Goal: Information Seeking & Learning: Check status

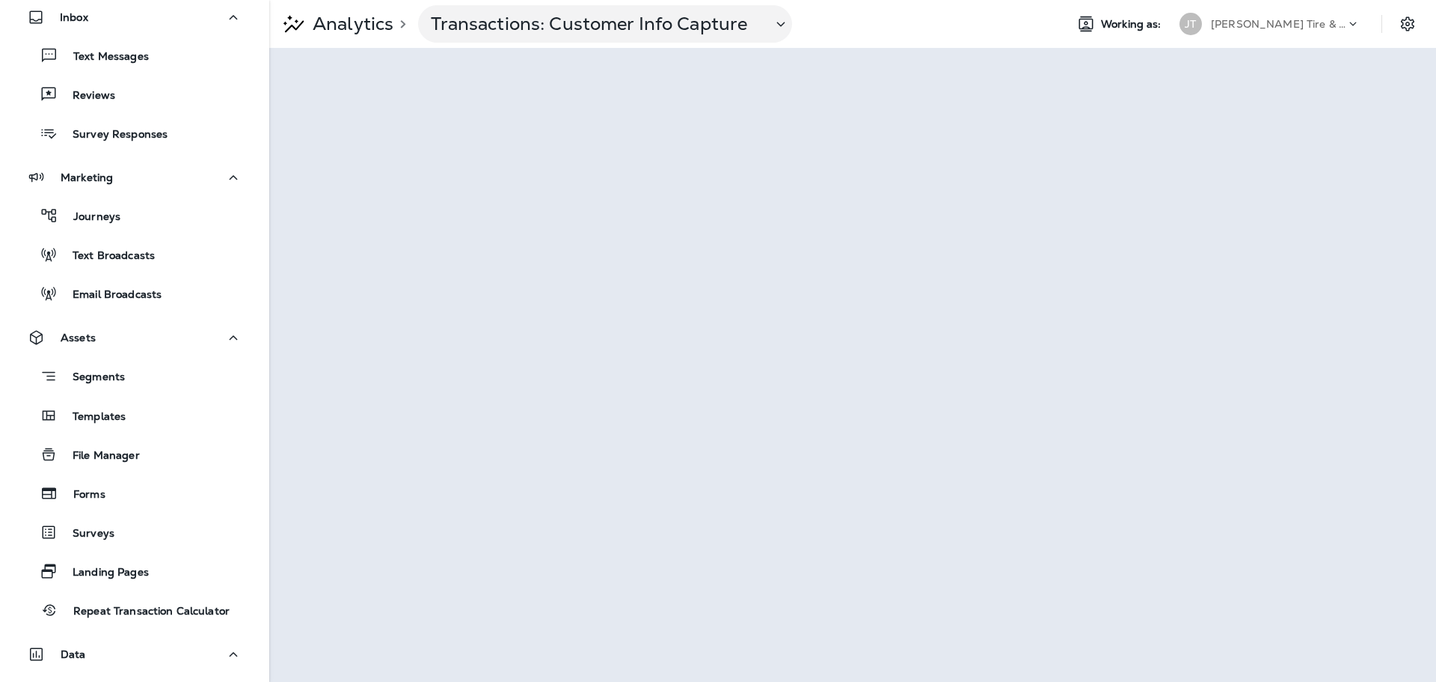
scroll to position [42, 0]
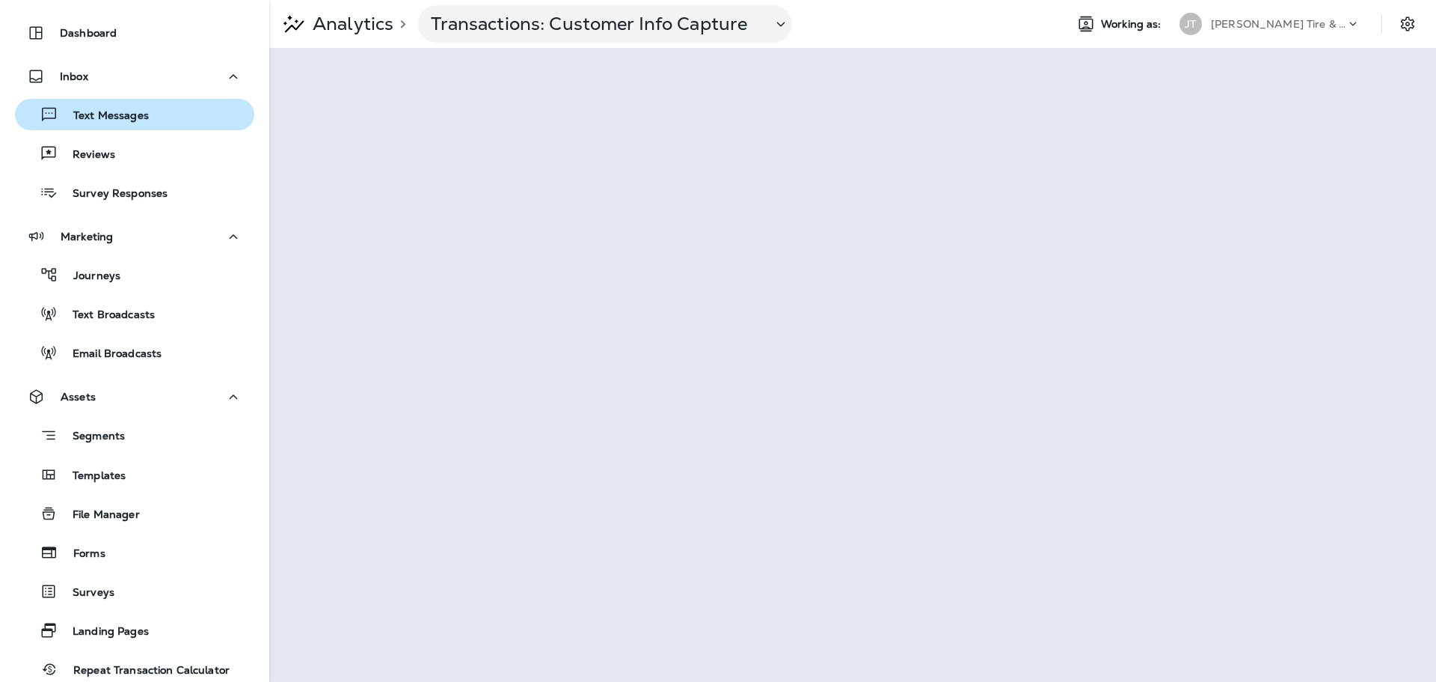
click at [122, 113] on p "Text Messages" at bounding box center [103, 116] width 91 height 14
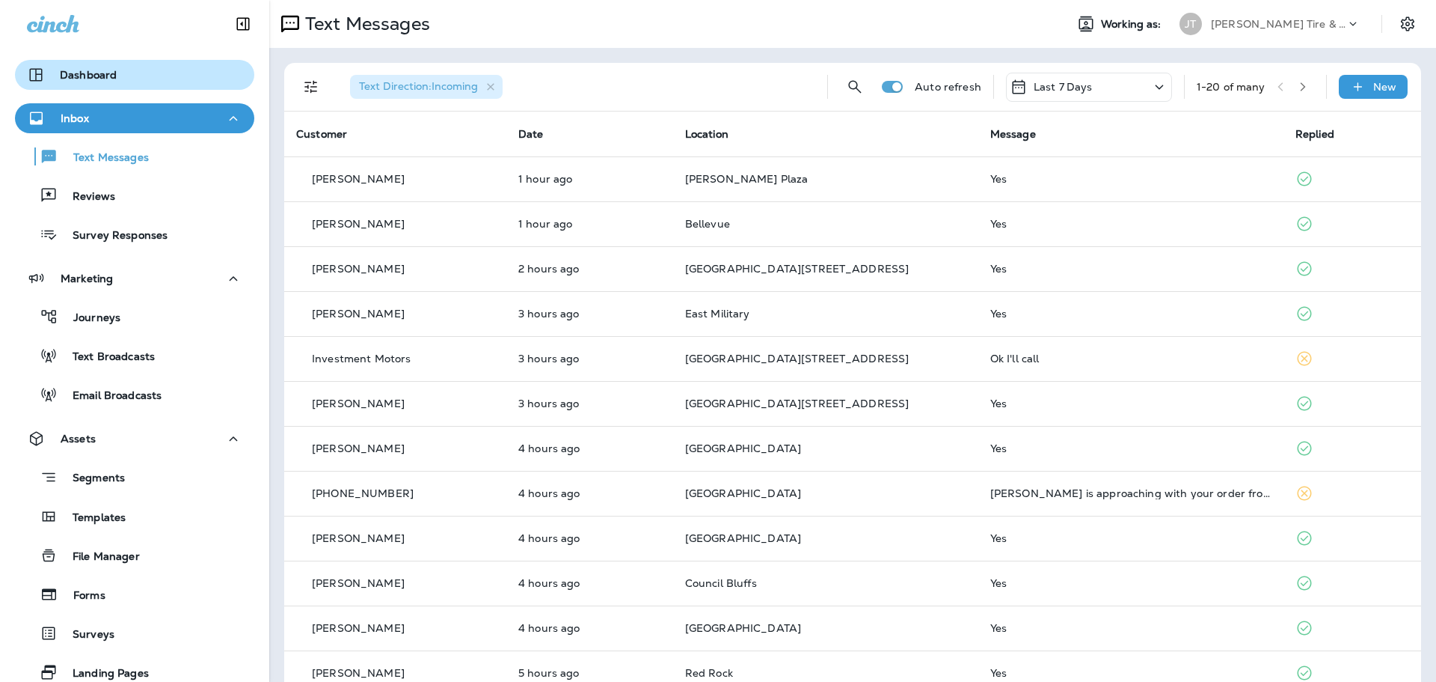
click at [137, 83] on div "Dashboard" at bounding box center [134, 75] width 215 height 18
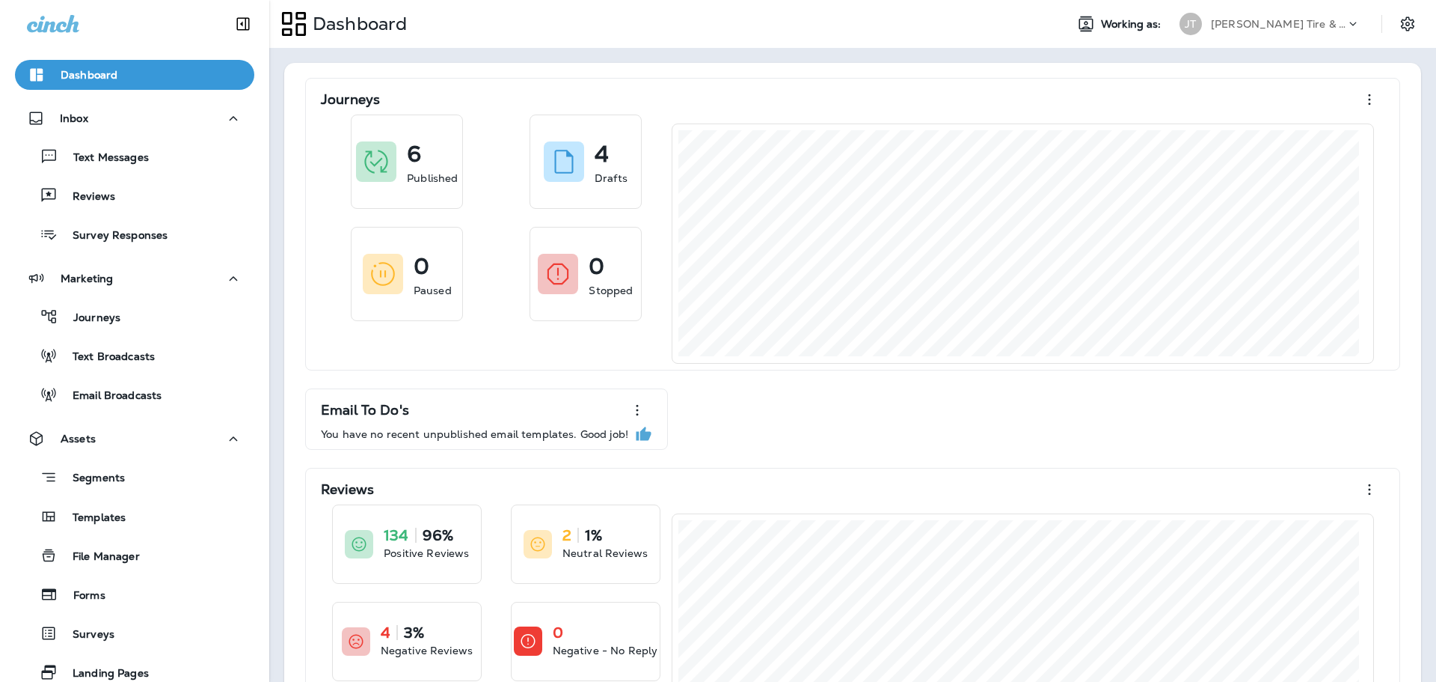
click at [129, 177] on div "Text Messages Reviews Survey Responses" at bounding box center [134, 191] width 239 height 117
click at [117, 202] on div "Reviews" at bounding box center [134, 195] width 227 height 22
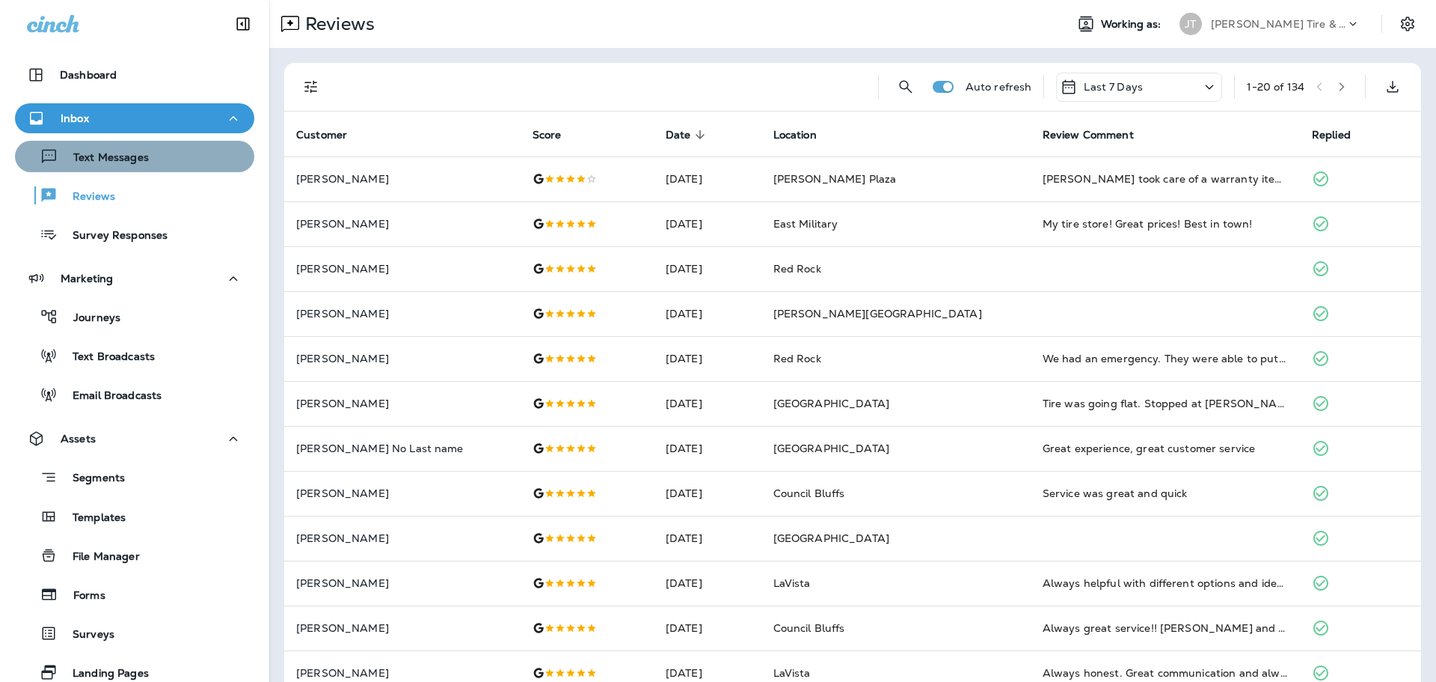
click at [192, 171] on button "Text Messages" at bounding box center [134, 156] width 239 height 31
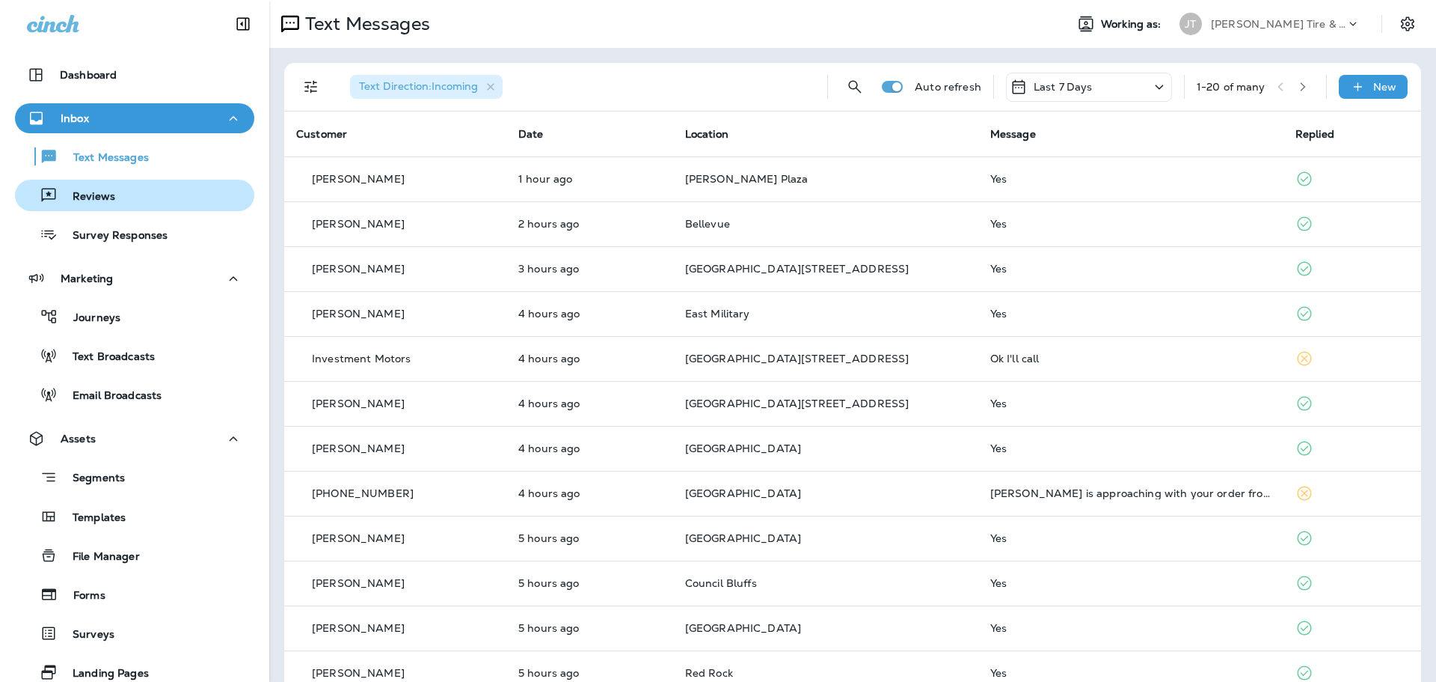
click at [103, 203] on p "Reviews" at bounding box center [87, 197] width 58 height 14
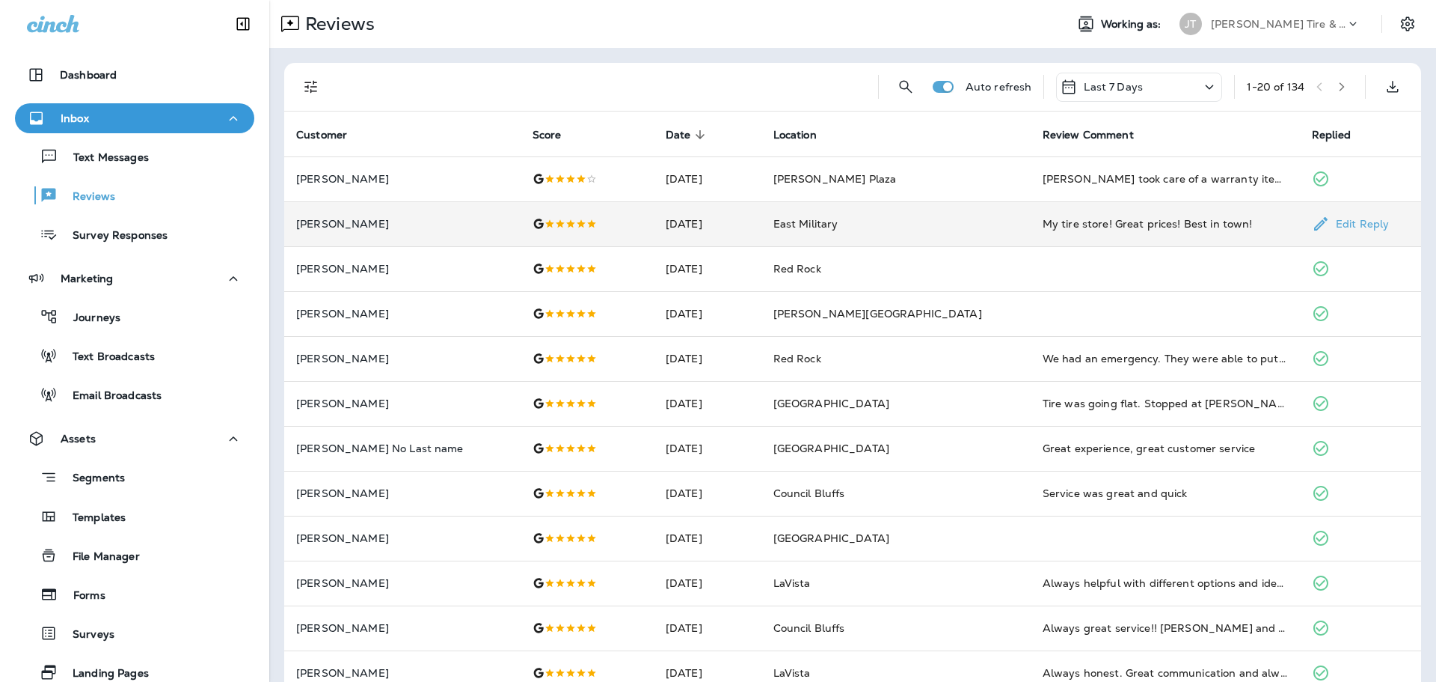
click at [1097, 224] on div "My tire store! Great prices! Best in town!" at bounding box center [1165, 223] width 245 height 15
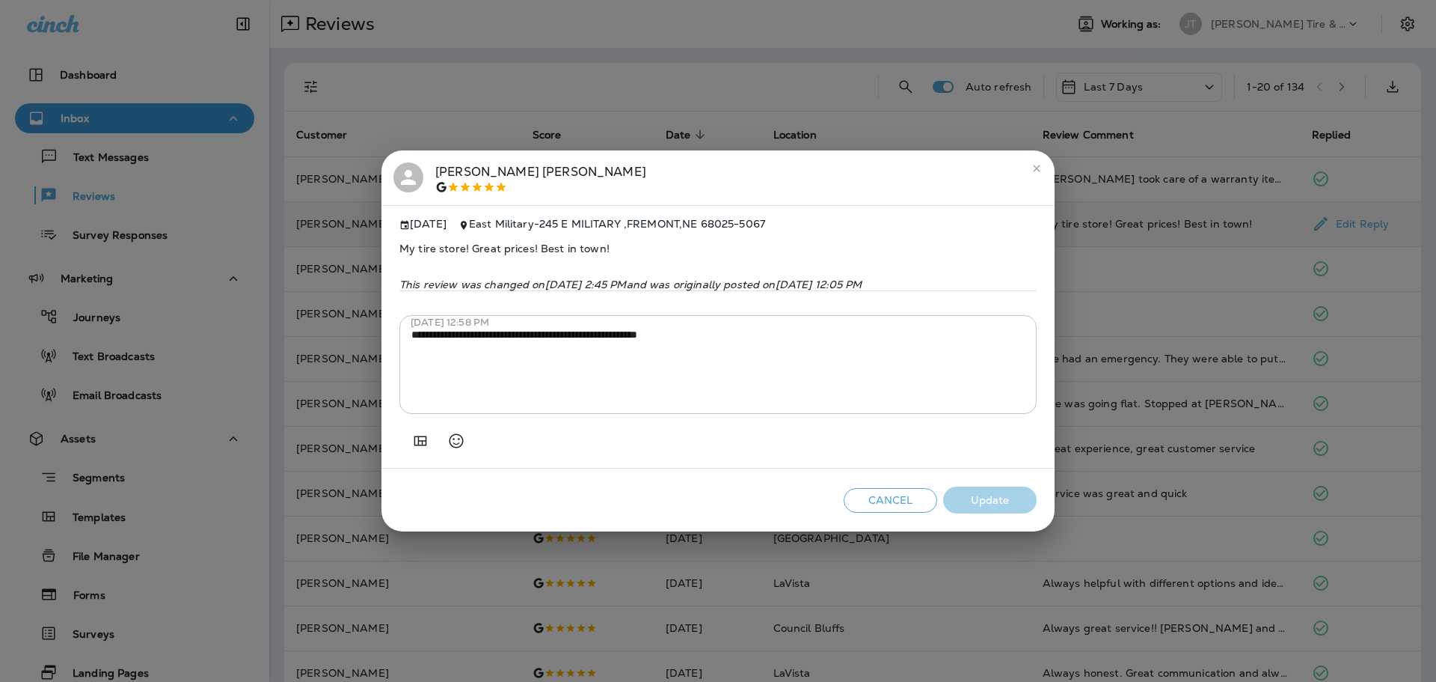
click at [1041, 162] on icon "close" at bounding box center [1037, 168] width 12 height 12
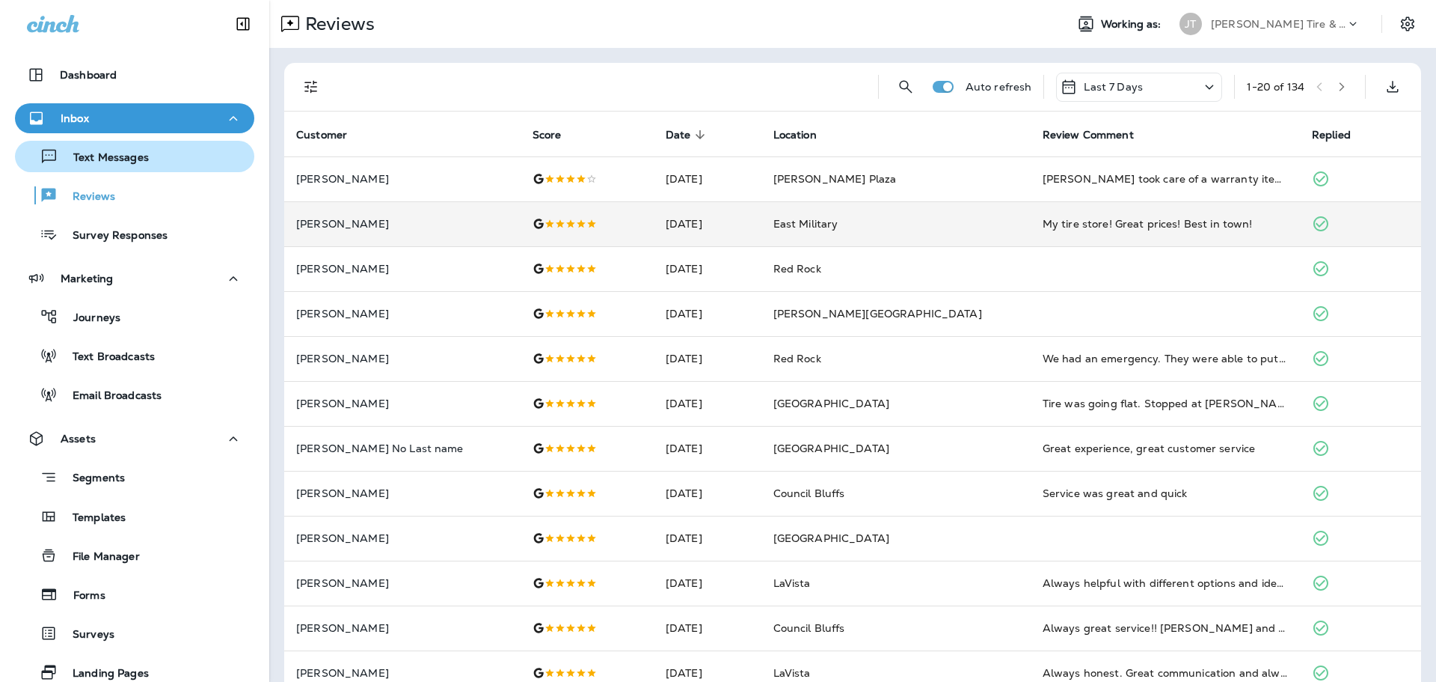
click at [103, 165] on div "Text Messages" at bounding box center [85, 156] width 128 height 22
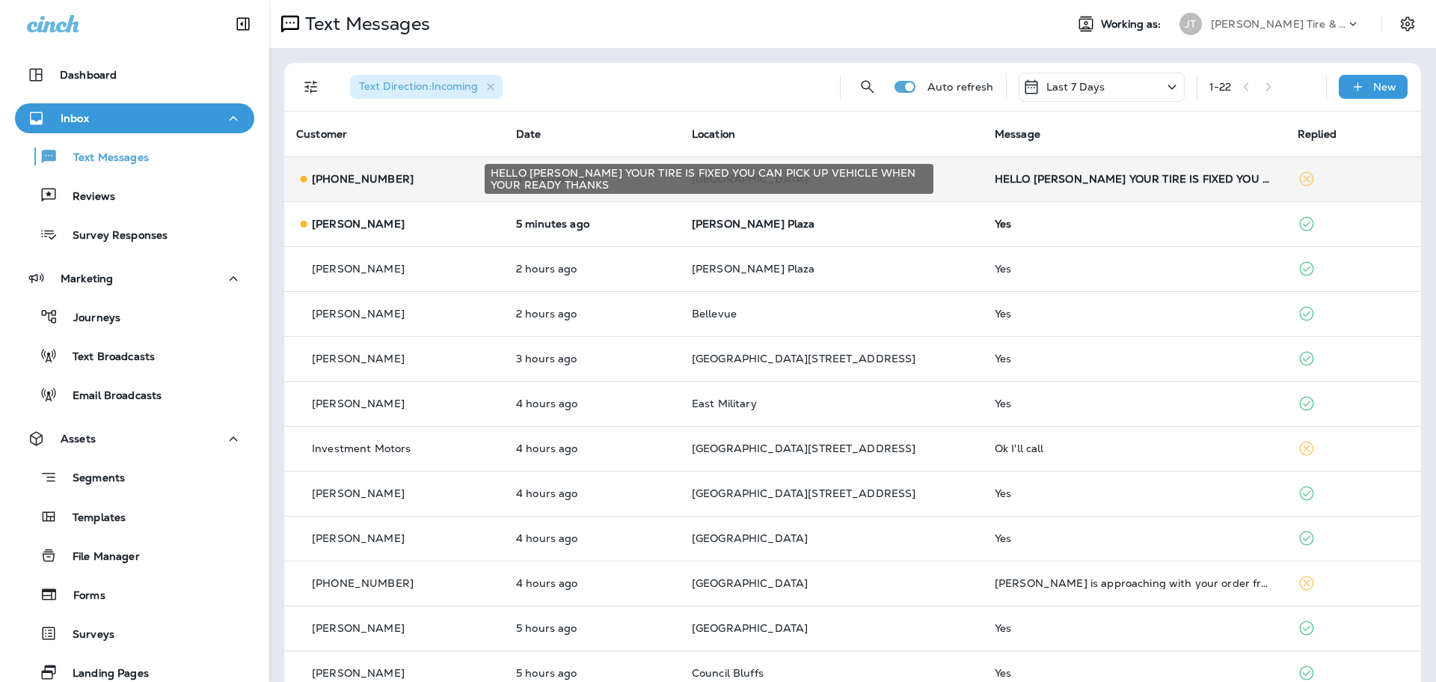
click at [1016, 180] on div "HELLO [PERSON_NAME] YOUR TIRE IS FIXED YOU CAN PICK UP VEHICLE WHEN YOUR READY …" at bounding box center [1134, 179] width 279 height 12
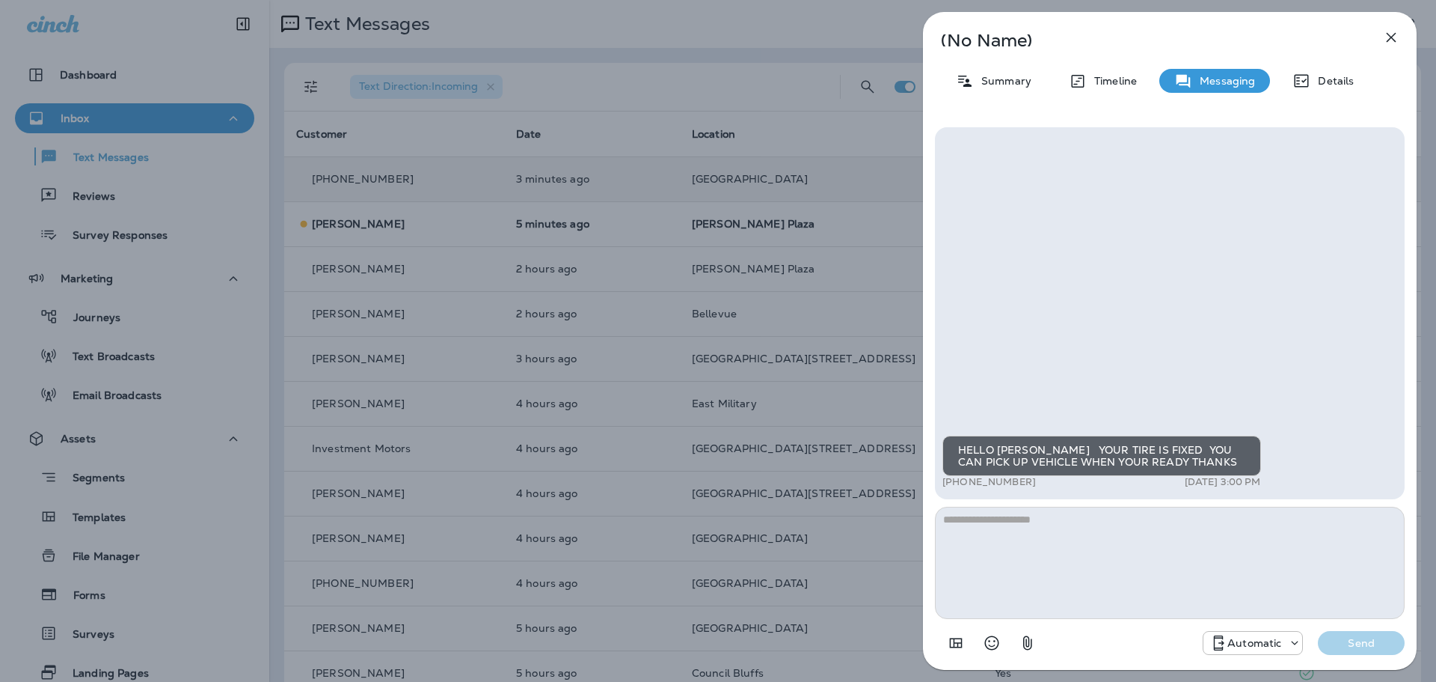
click at [1396, 37] on icon "button" at bounding box center [1392, 37] width 18 height 18
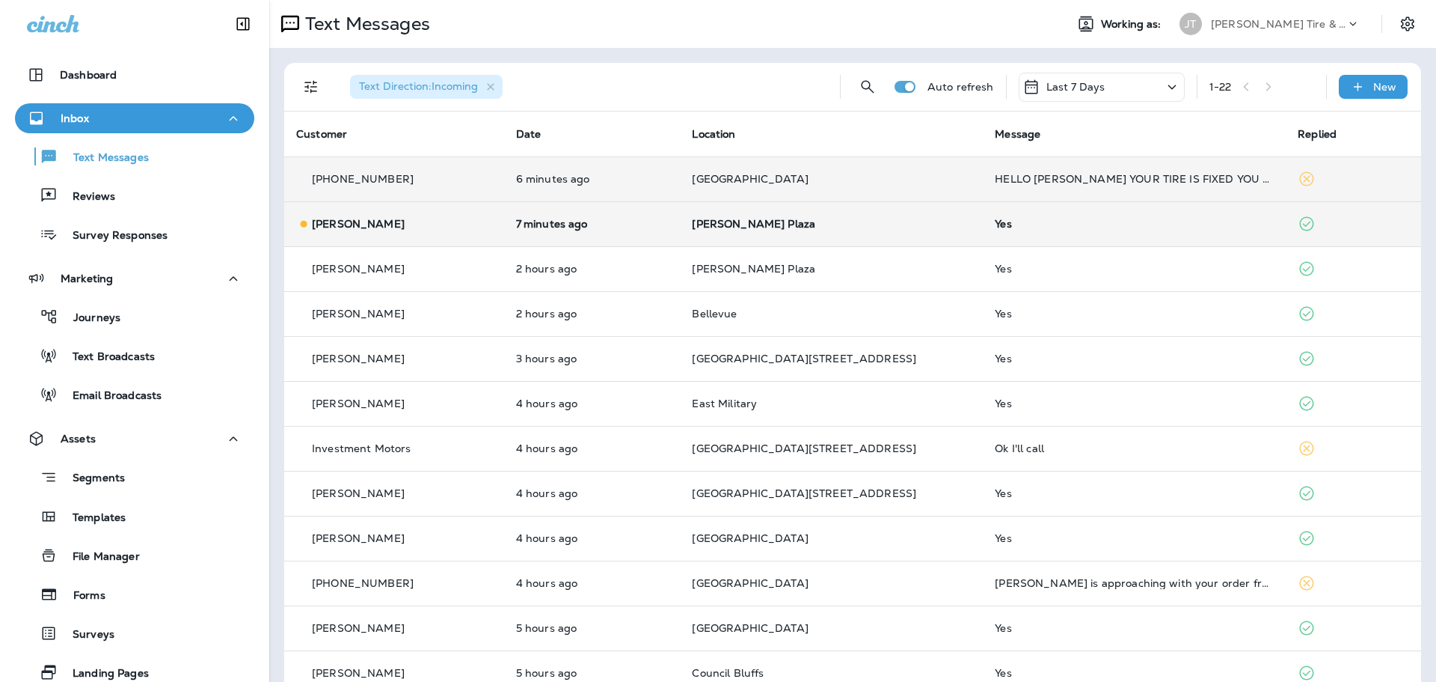
click at [875, 215] on td "[PERSON_NAME] Plaza" at bounding box center [831, 223] width 303 height 45
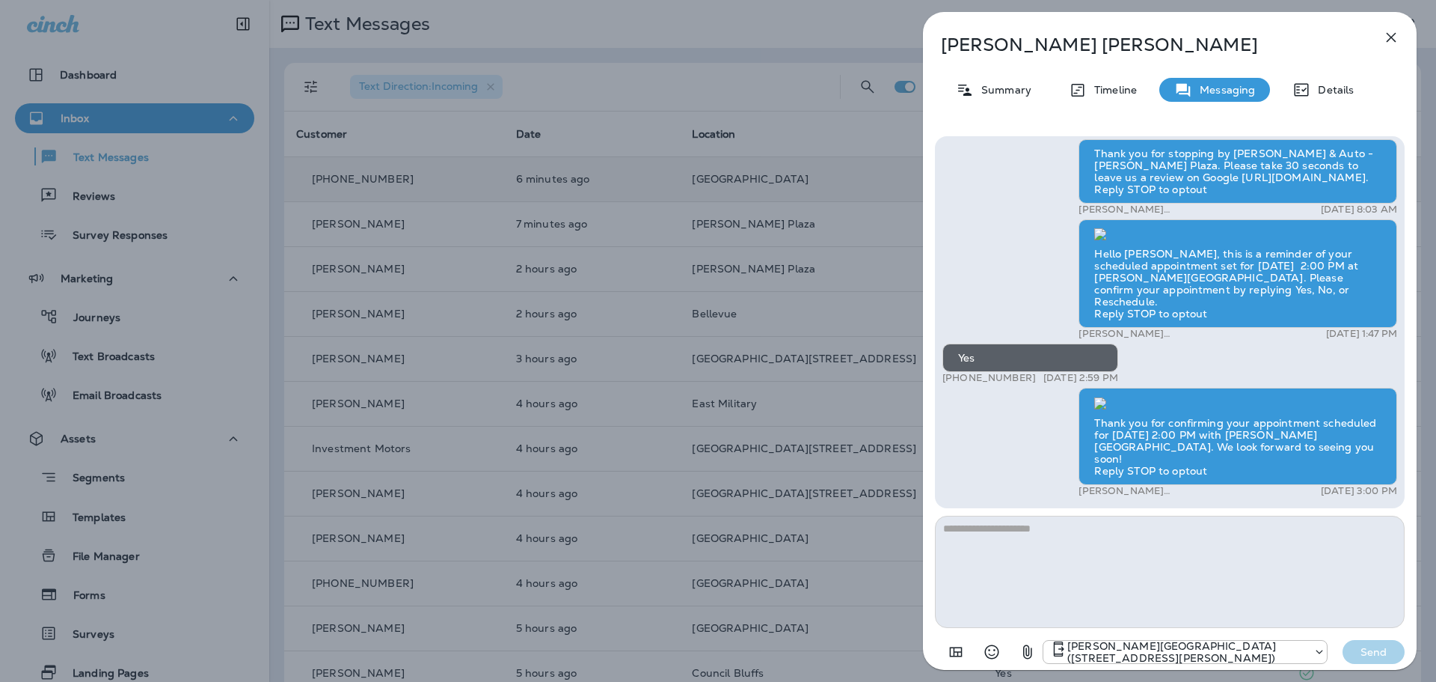
click at [1387, 34] on icon "button" at bounding box center [1392, 37] width 18 height 18
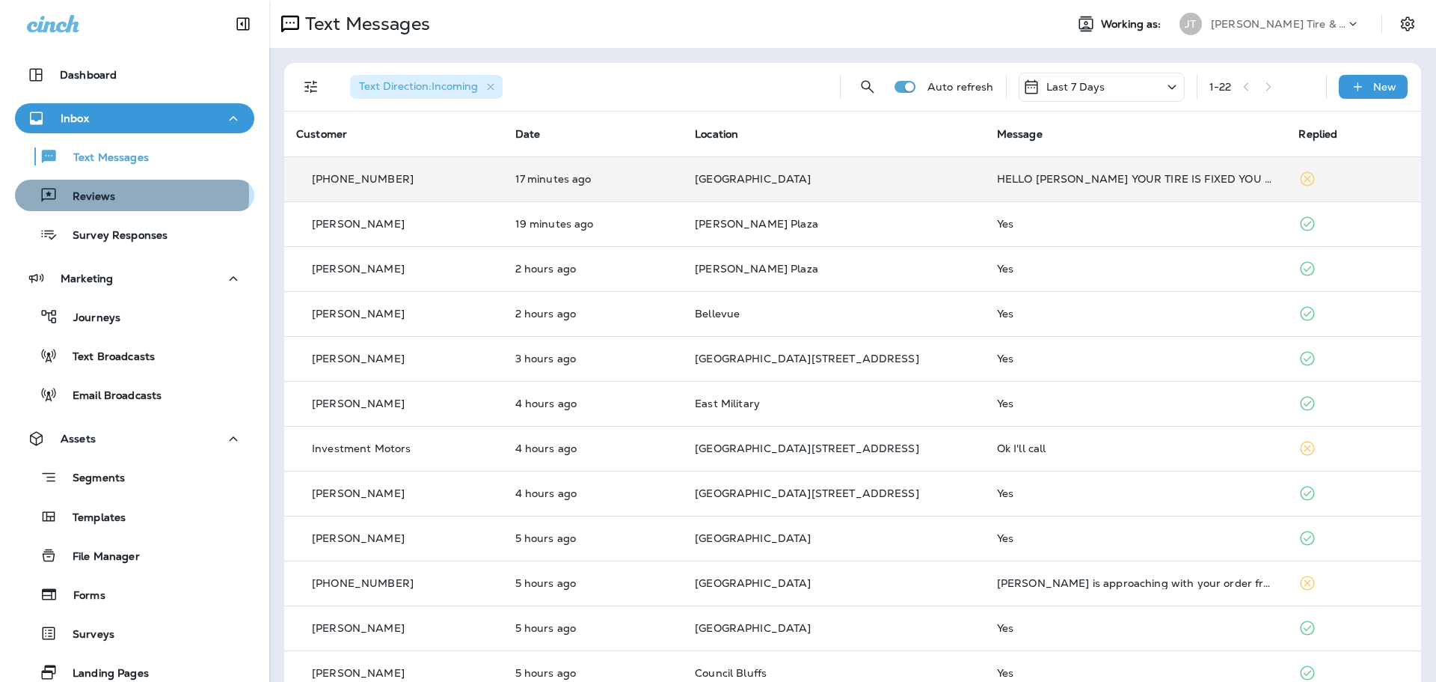
click at [119, 195] on div "Reviews" at bounding box center [134, 195] width 227 height 22
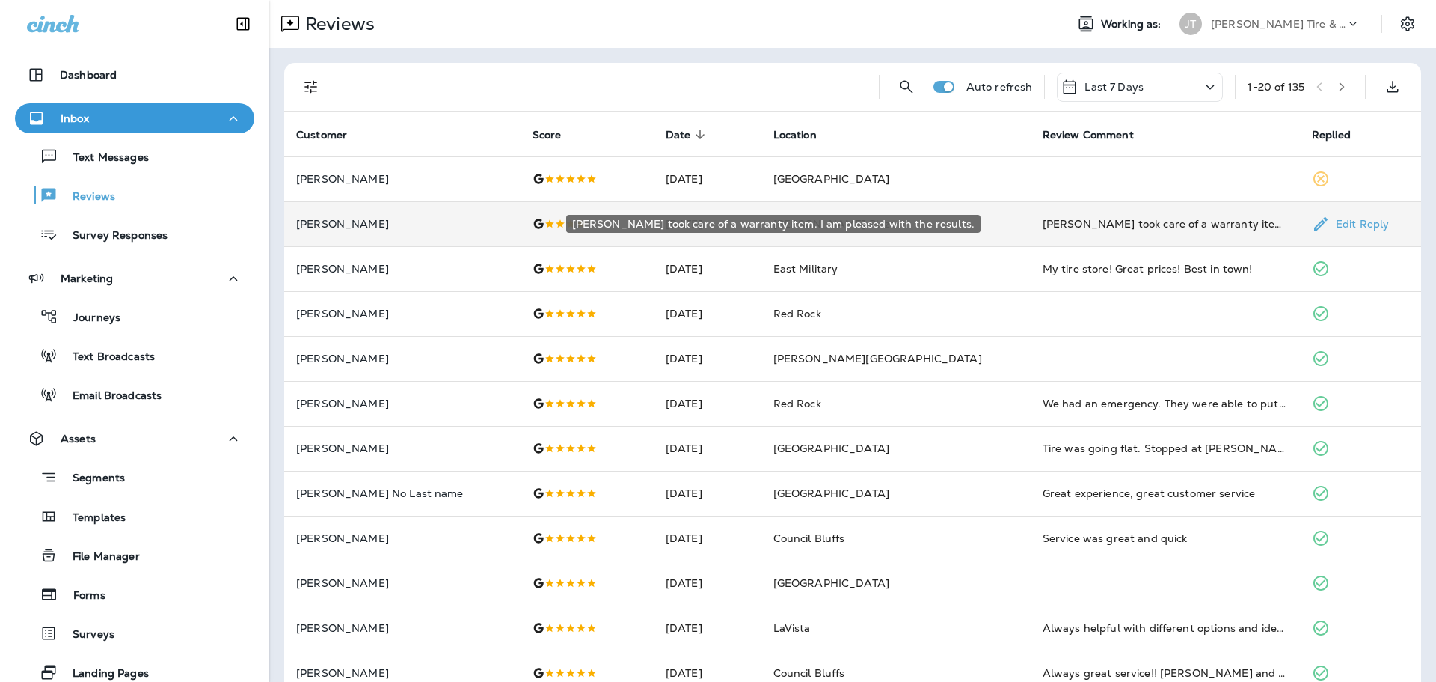
click at [1063, 222] on div "[PERSON_NAME] took care of a warranty item. I am pleased with the results." at bounding box center [1165, 223] width 245 height 15
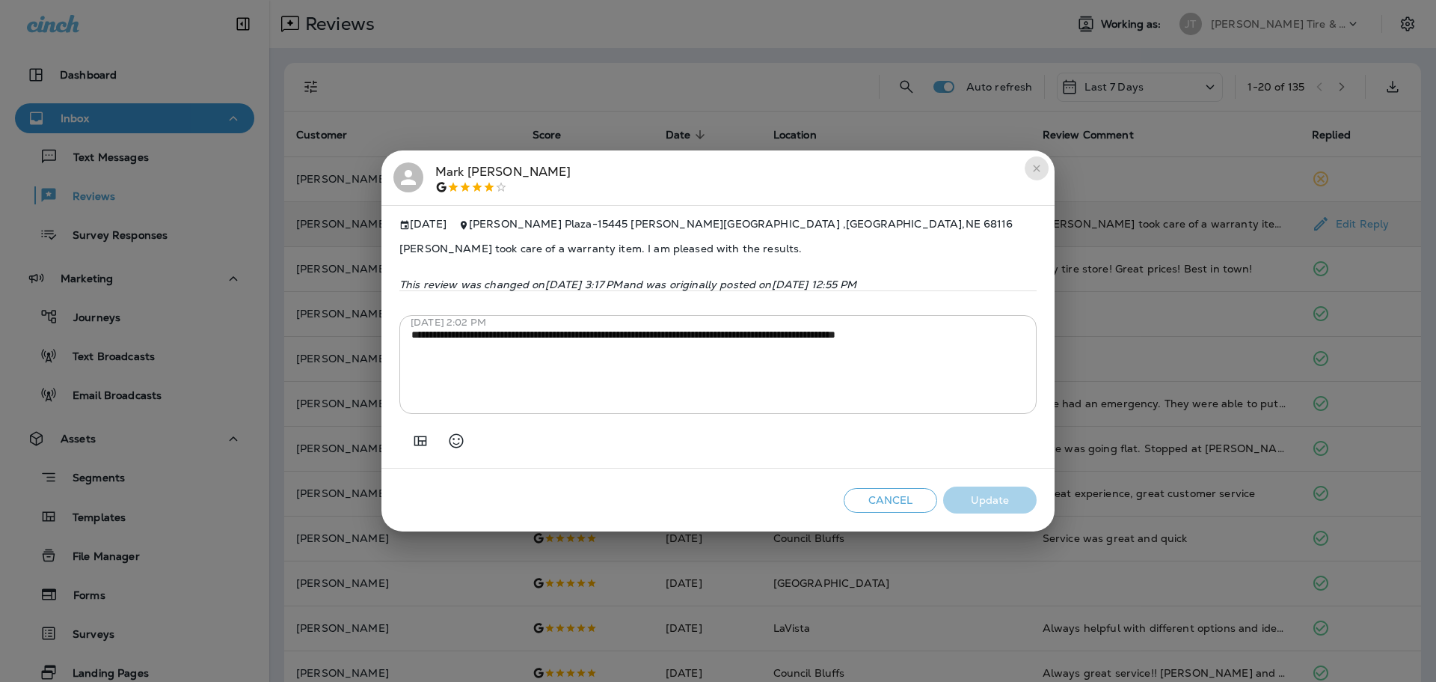
click at [1036, 166] on icon "close" at bounding box center [1037, 168] width 12 height 12
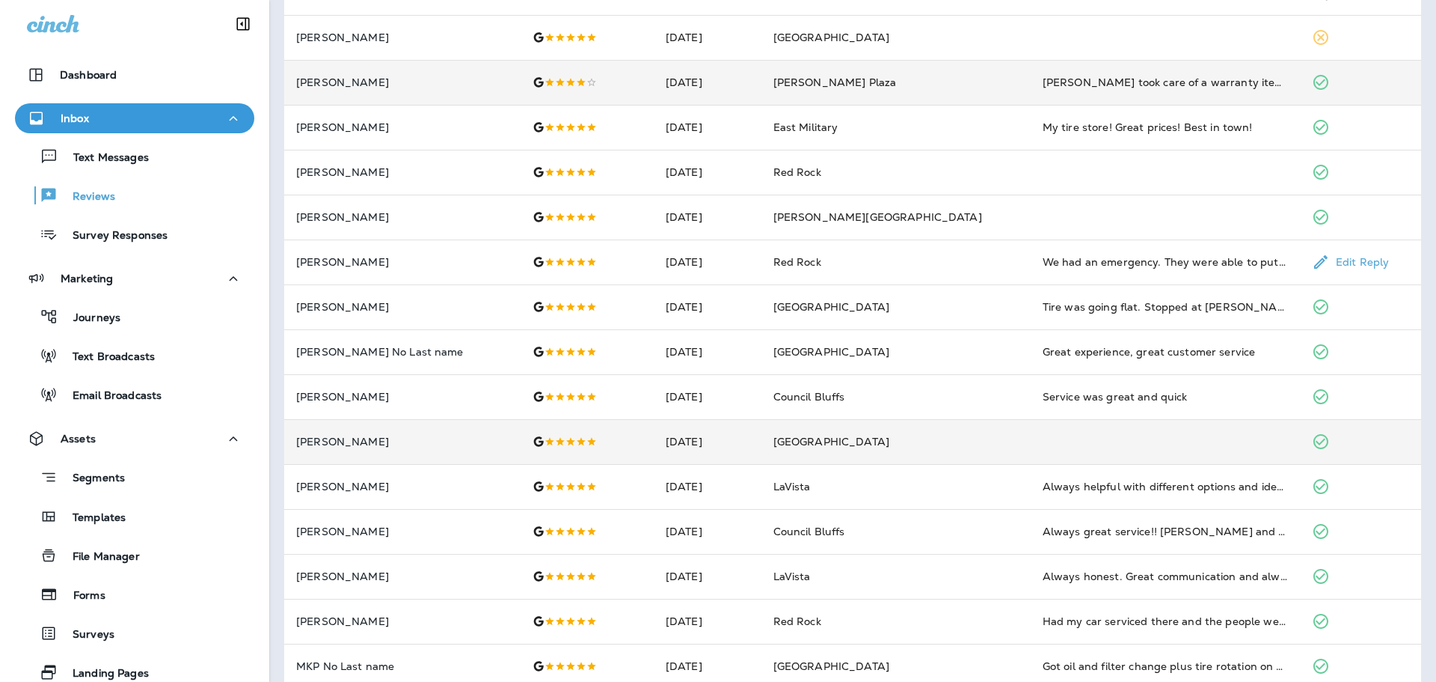
scroll to position [150, 0]
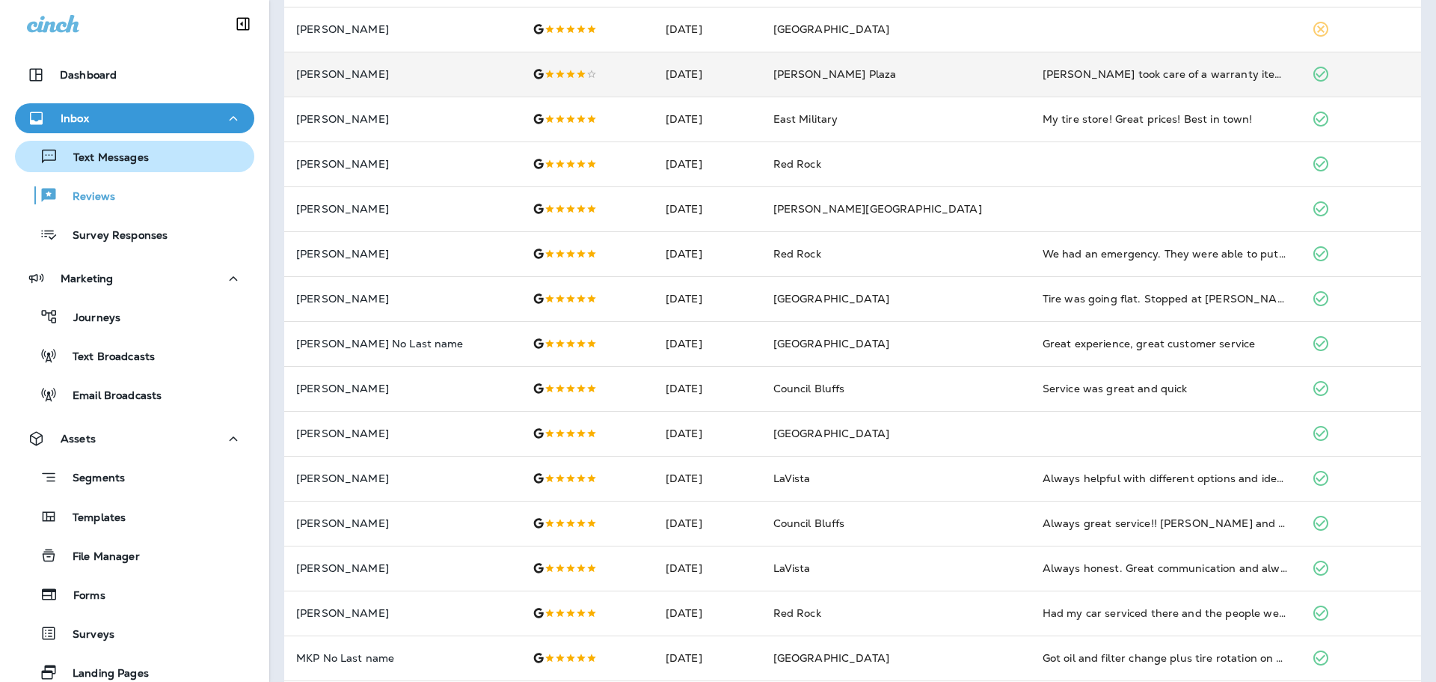
click at [150, 156] on div "Text Messages" at bounding box center [134, 156] width 227 height 22
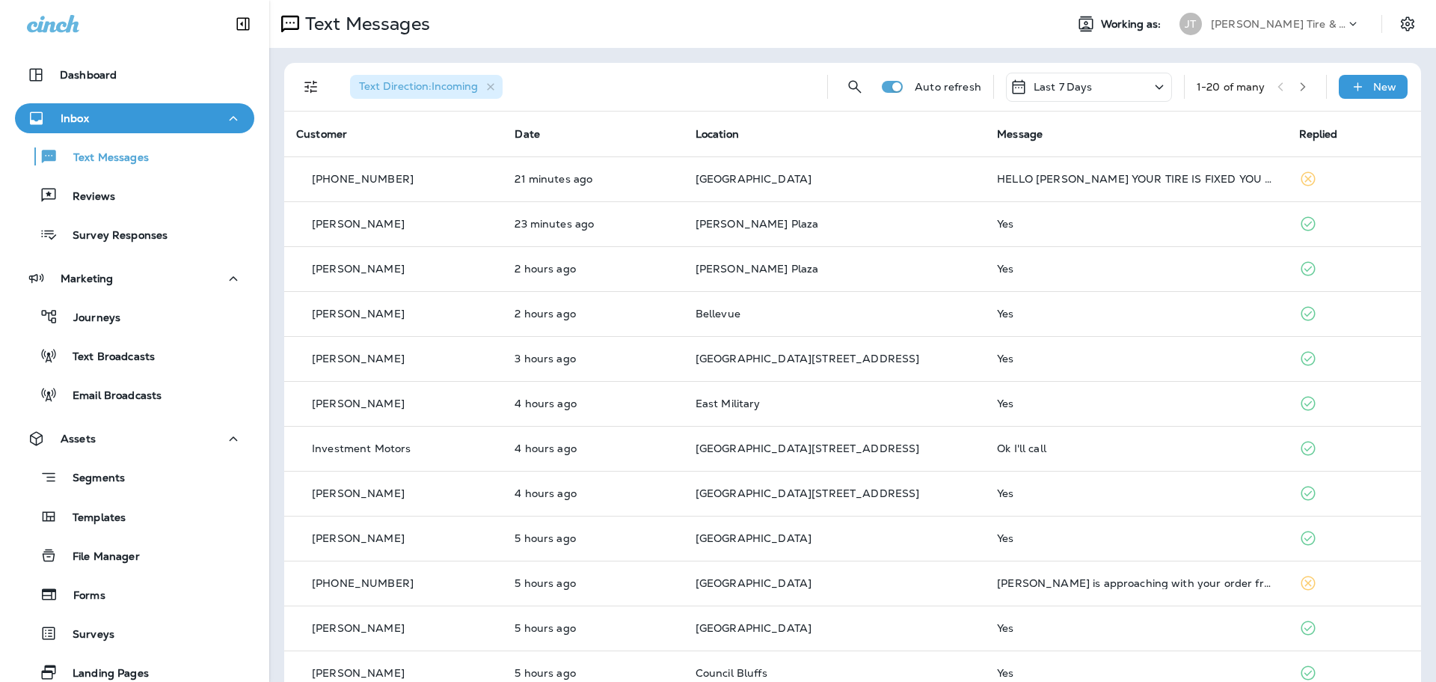
click at [144, 120] on div "Inbox" at bounding box center [134, 118] width 215 height 19
